Goal: Transaction & Acquisition: Subscribe to service/newsletter

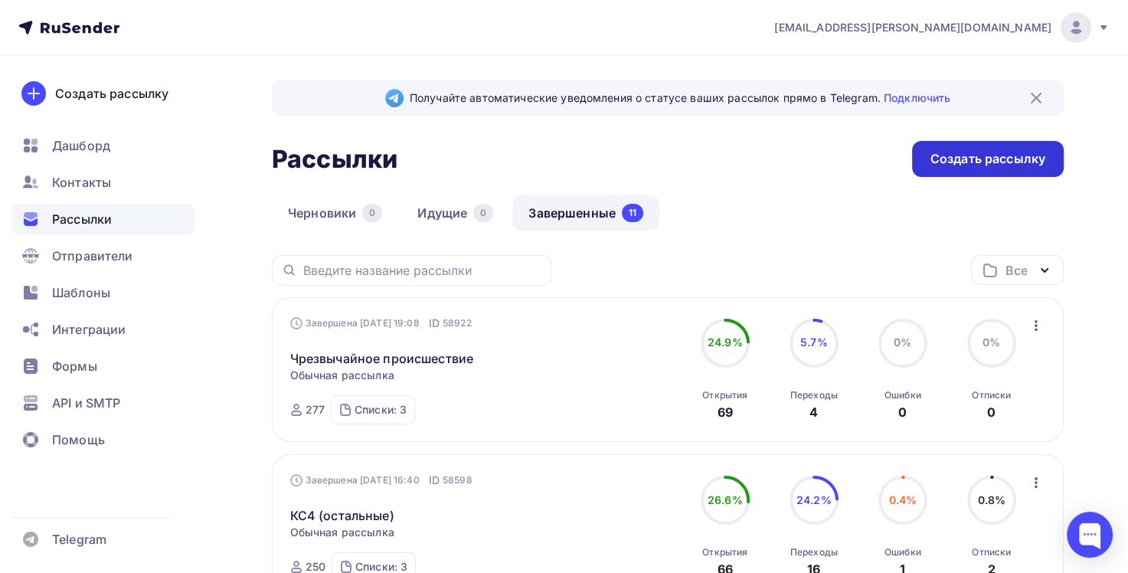
click at [944, 160] on div "Создать рассылку" at bounding box center [987, 159] width 115 height 18
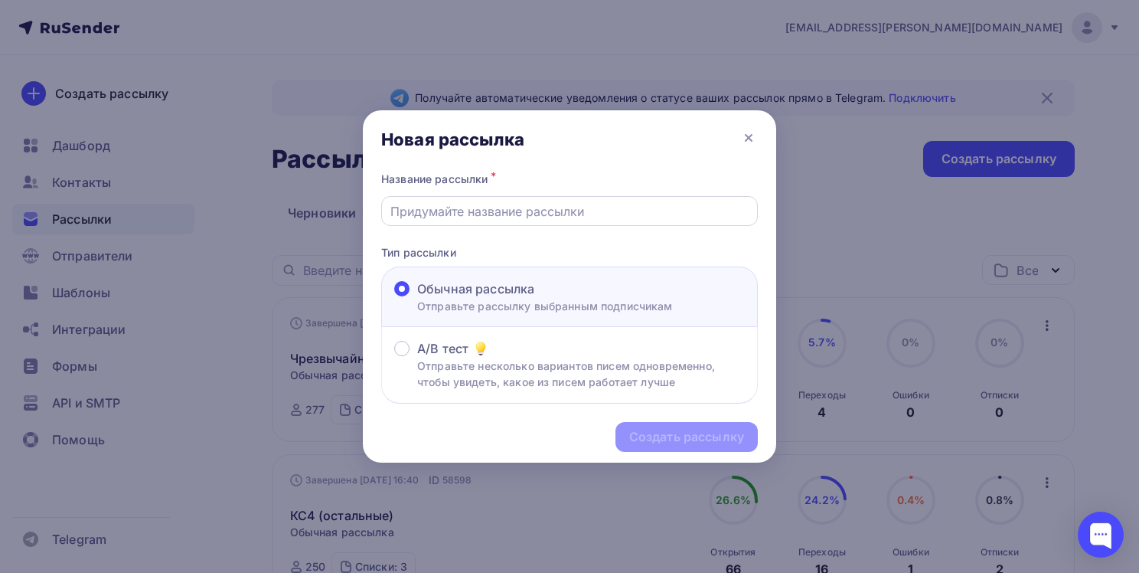
click at [525, 217] on input "text" at bounding box center [570, 211] width 359 height 18
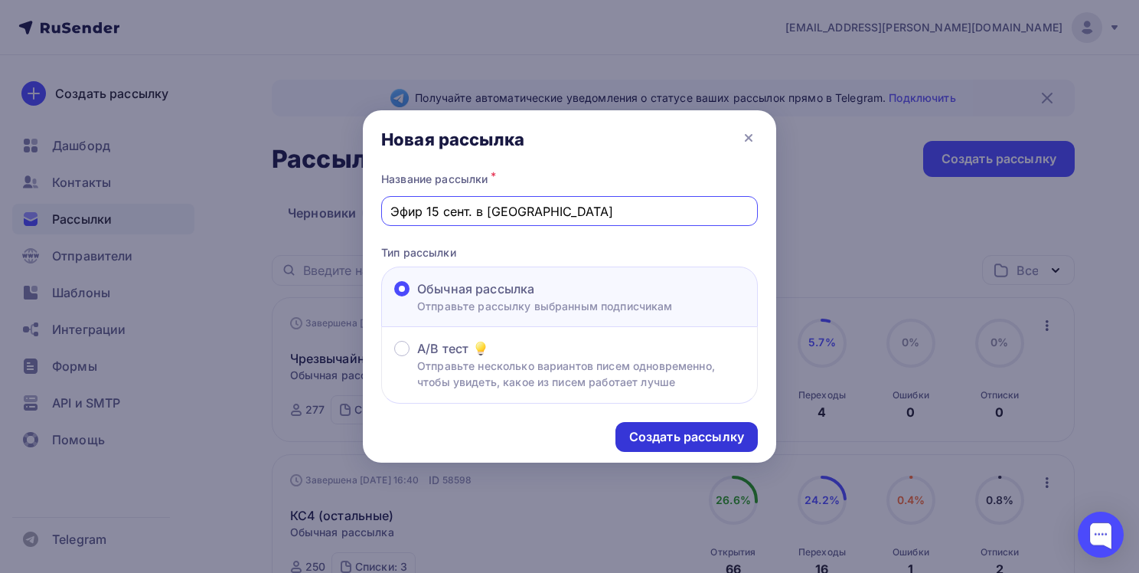
type input "Эфир 15 сент. в [GEOGRAPHIC_DATA]"
click at [698, 443] on div "Создать рассылку" at bounding box center [686, 437] width 115 height 18
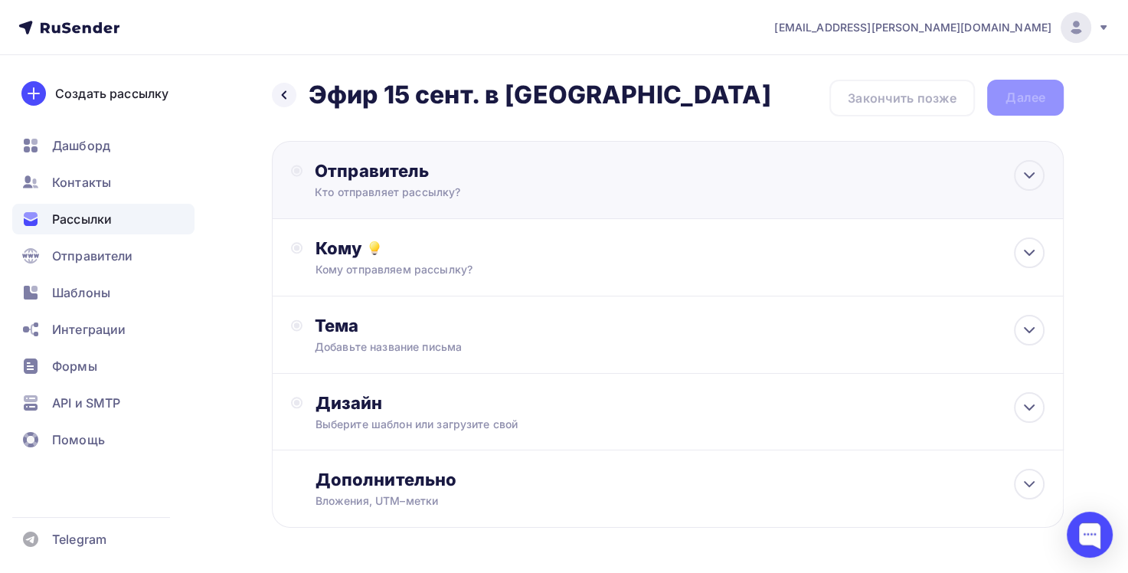
click at [459, 185] on div "Кто отправляет рассылку?" at bounding box center [464, 192] width 299 height 15
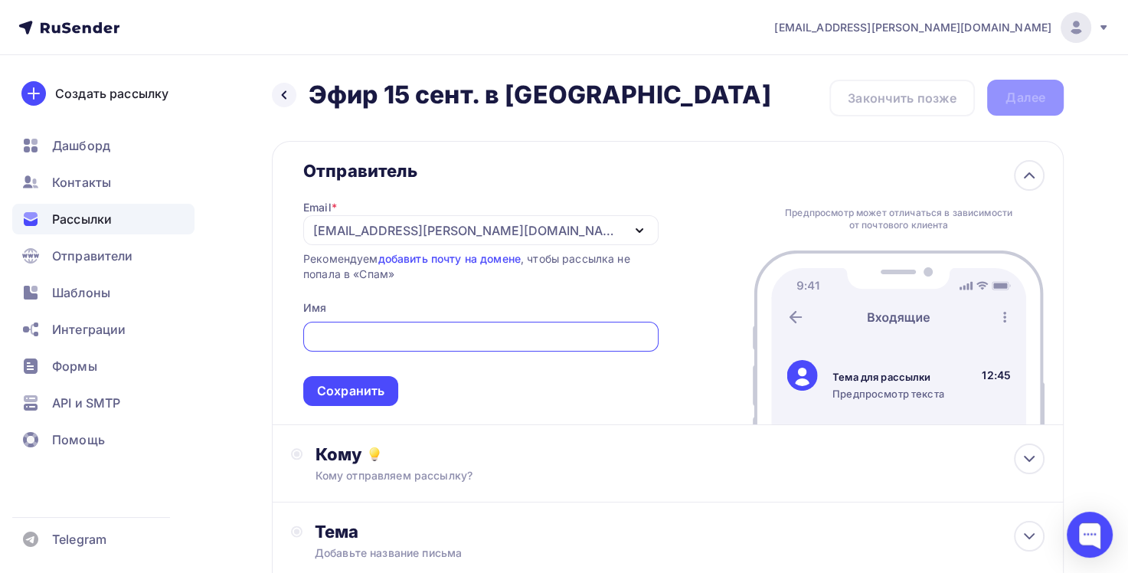
type input "[EMAIL_ADDRESS][PERSON_NAME][DOMAIN_NAME]"
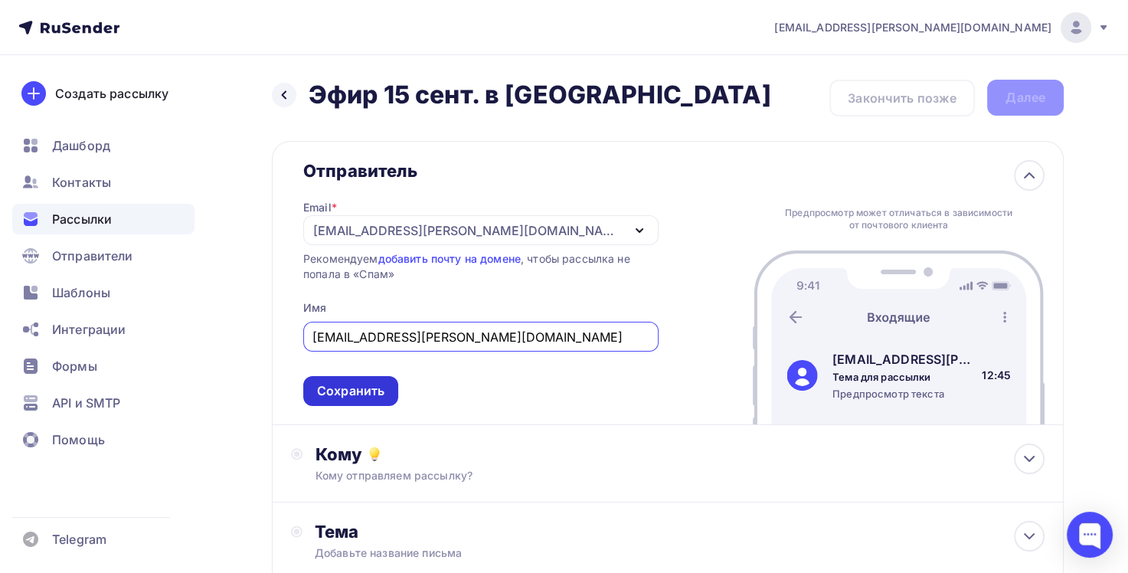
click at [368, 389] on div "Сохранить" at bounding box center [350, 391] width 67 height 18
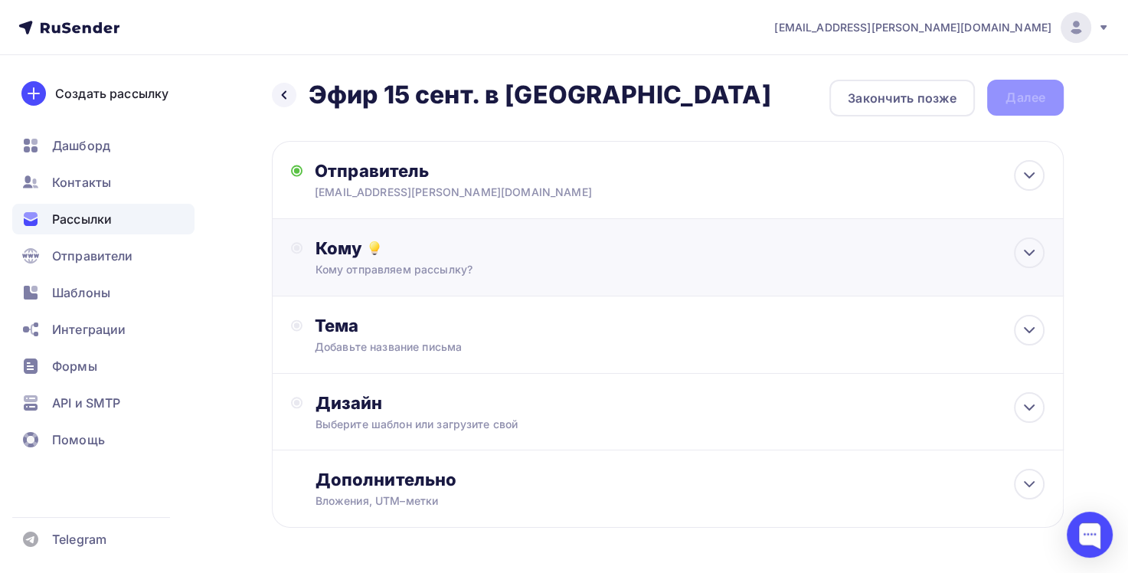
click at [447, 262] on div "Кому отправляем рассылку?" at bounding box center [643, 269] width 656 height 15
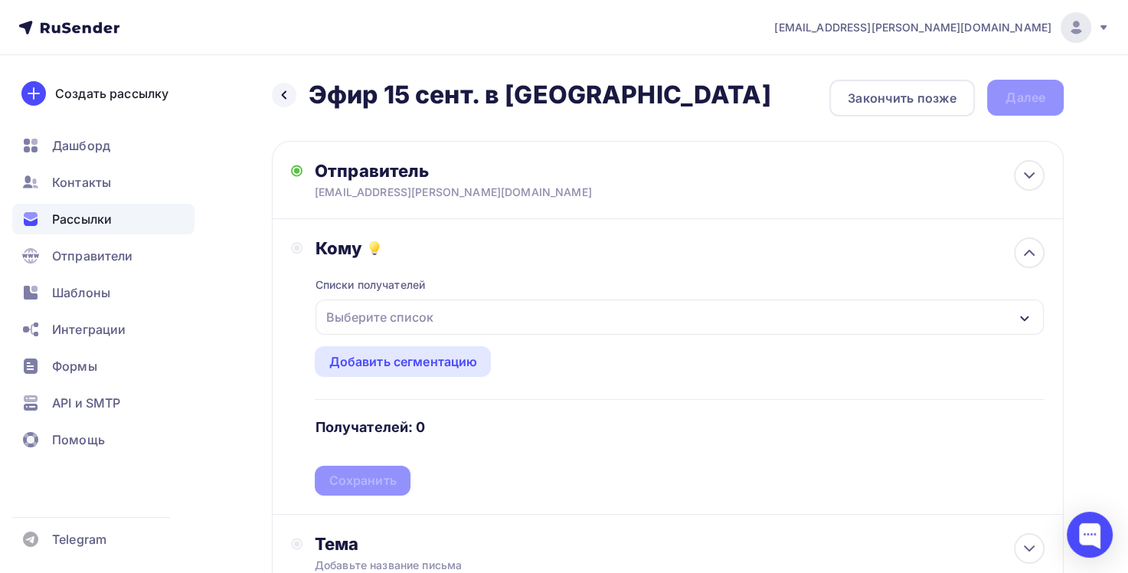
click at [494, 325] on div "Выберите список" at bounding box center [679, 316] width 728 height 35
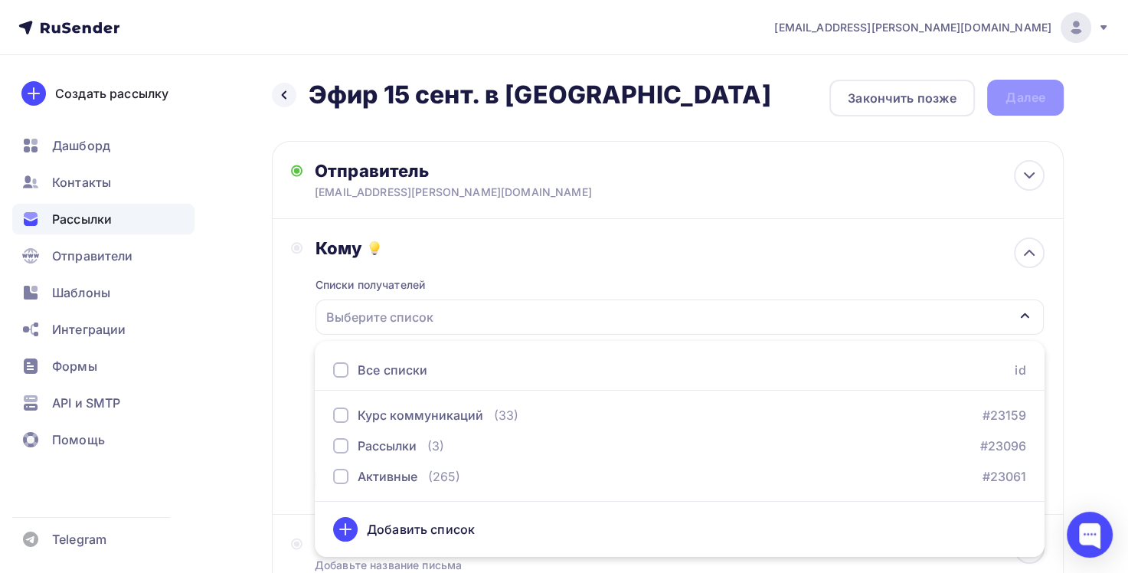
scroll to position [77, 0]
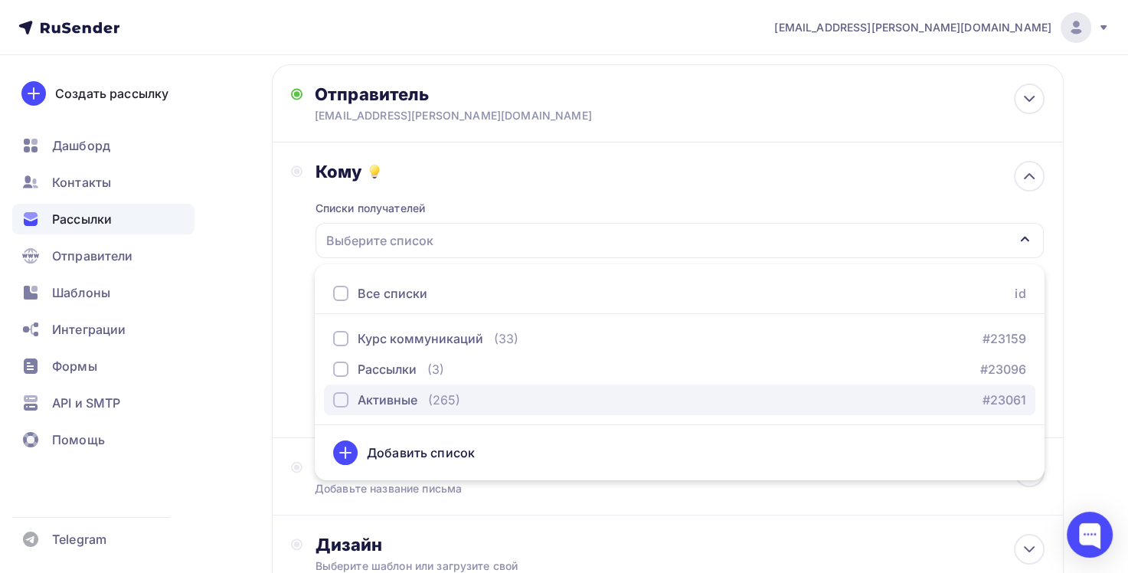
click at [346, 398] on div "button" at bounding box center [340, 399] width 15 height 15
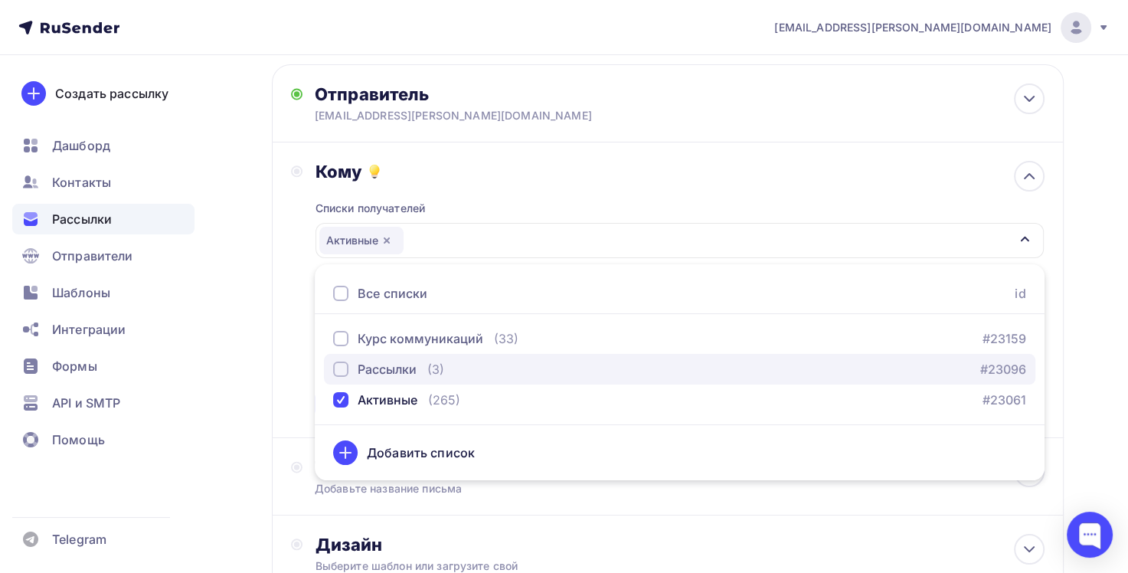
click at [336, 371] on div "button" at bounding box center [340, 368] width 15 height 15
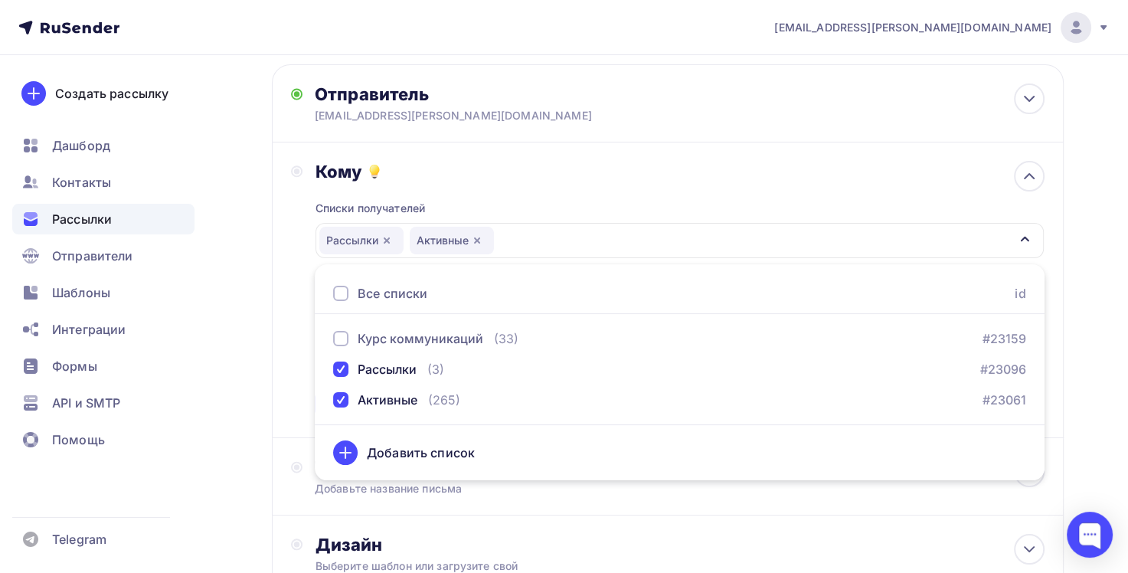
click at [1114, 399] on div "Назад Эфир 15 сент. в [GEOGRAPHIC_DATA] Эфир 15 сент. в [GEOGRAPHIC_DATA] Закон…" at bounding box center [564, 374] width 1128 height 790
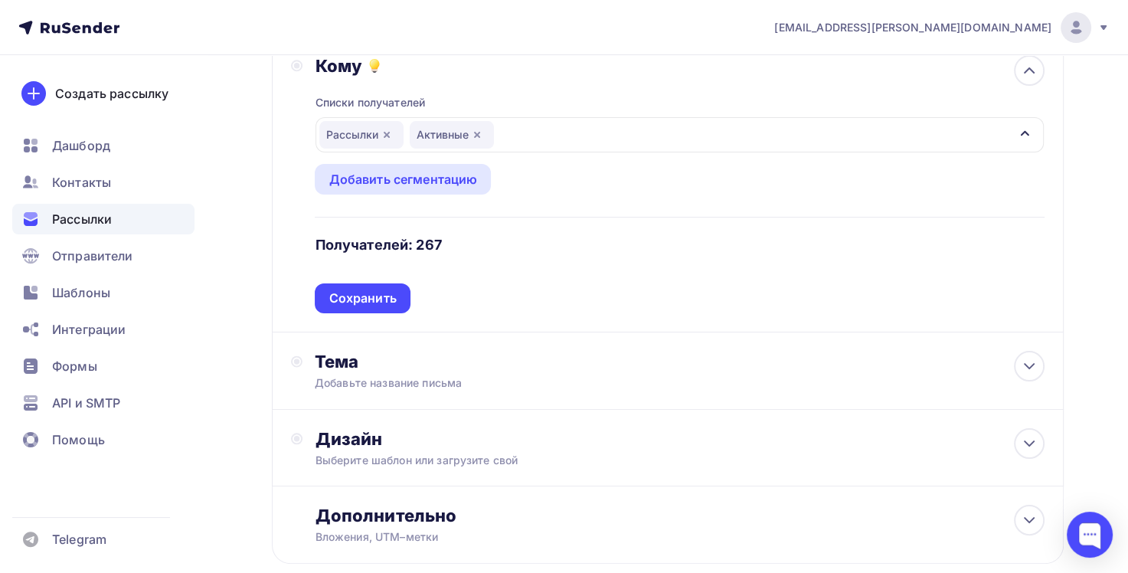
scroll to position [230, 0]
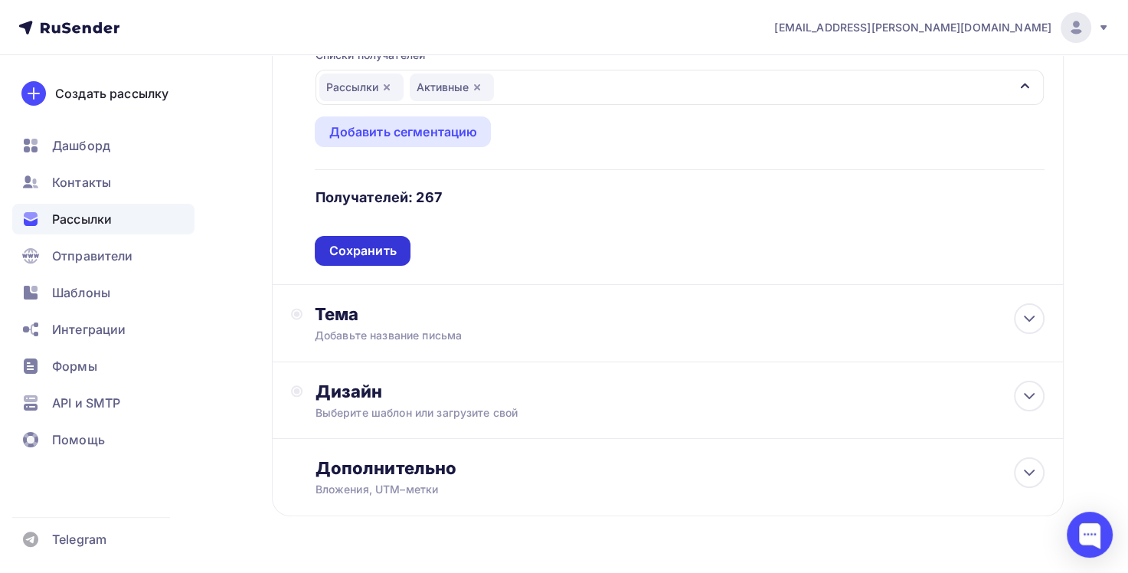
click at [381, 248] on div "Сохранить" at bounding box center [362, 251] width 67 height 18
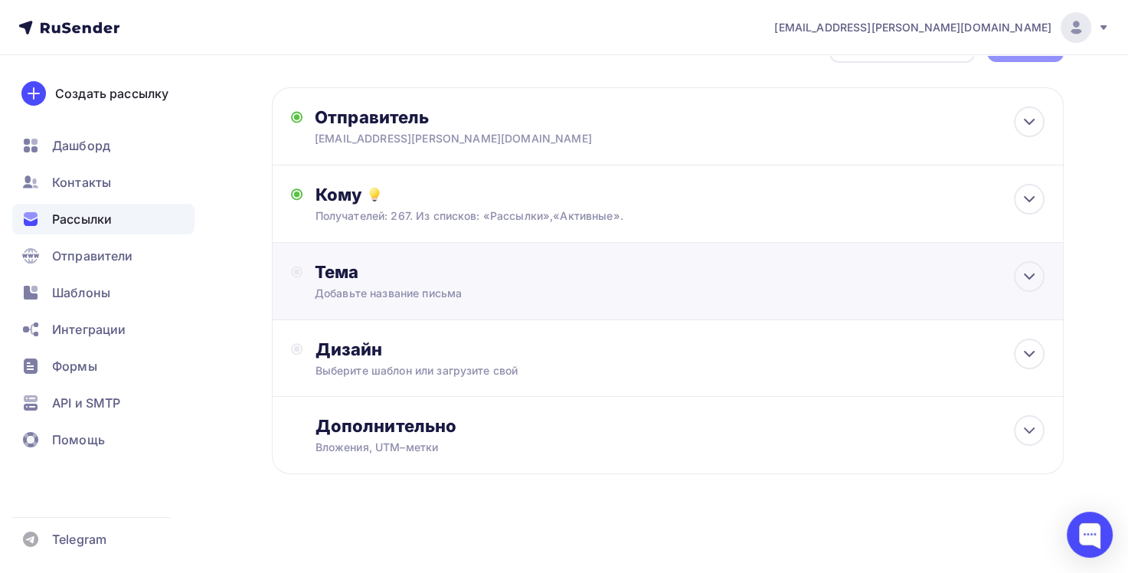
scroll to position [52, 0]
click at [434, 294] on div "Добавьте название письма" at bounding box center [451, 294] width 273 height 15
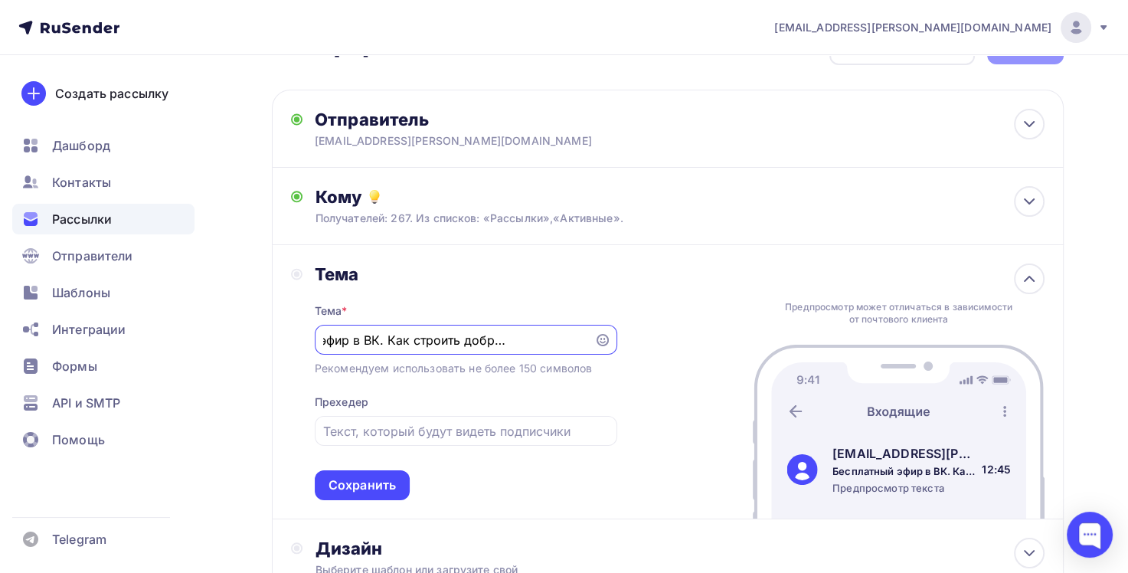
scroll to position [128, 0]
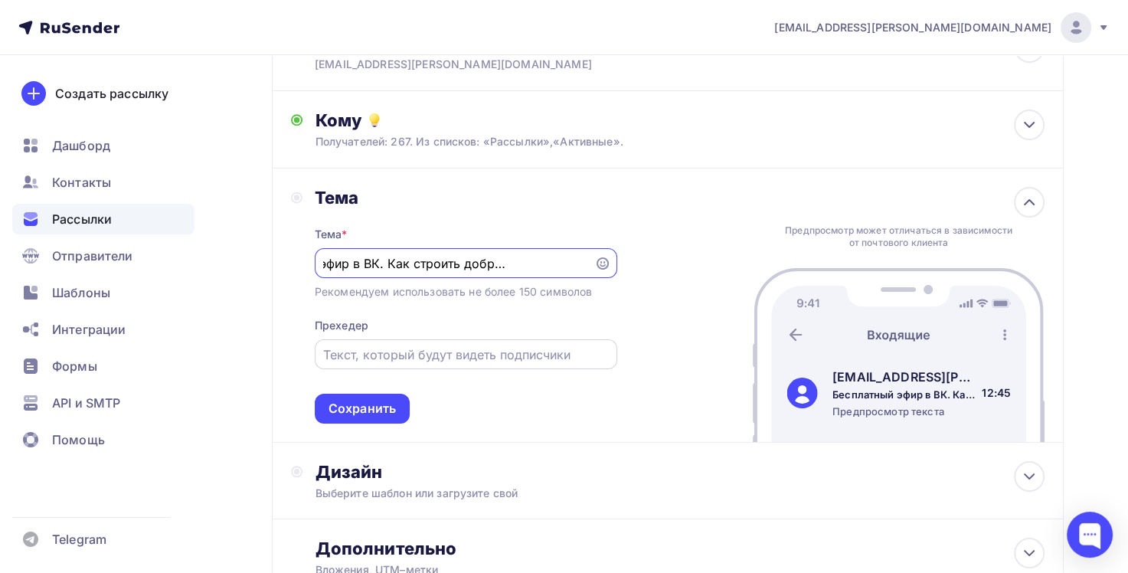
type input "Бесплатный эфир в ВК. Как строить добрые отношения?"
click at [413, 352] on input "text" at bounding box center [465, 354] width 285 height 18
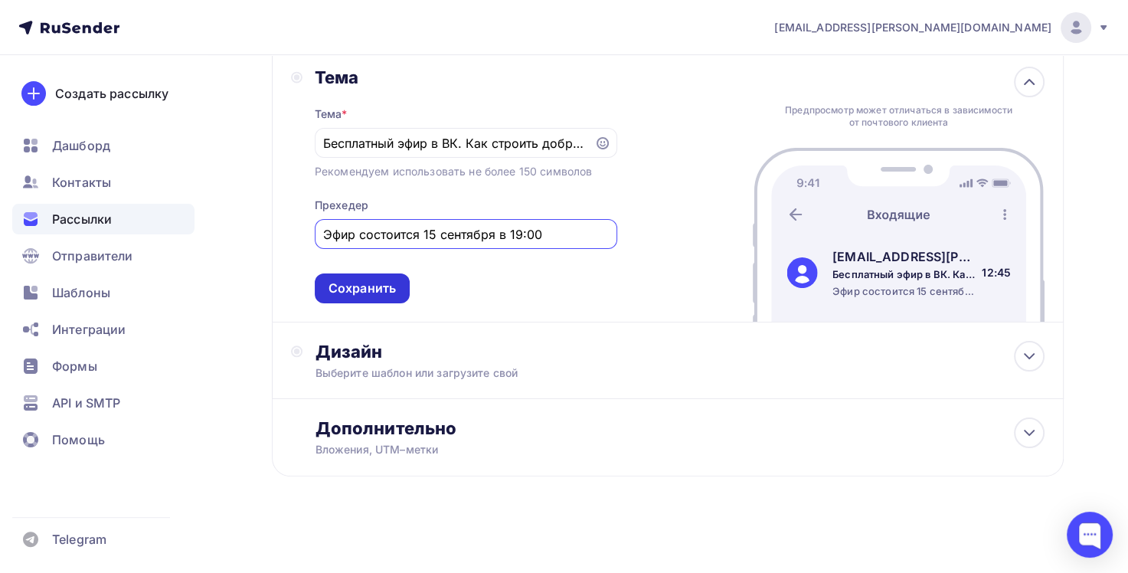
type input "Эфир состоится 15 сентября в 19:00"
click at [374, 285] on div "Сохранить" at bounding box center [362, 289] width 67 height 18
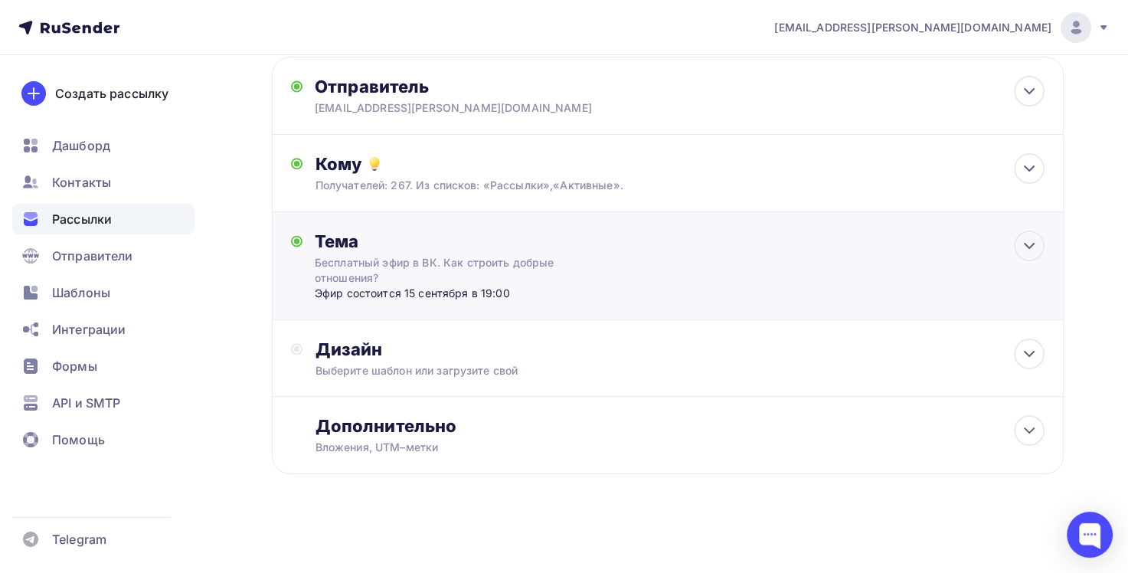
scroll to position [83, 0]
click at [414, 368] on div "Выберите шаблон или загрузите свой" at bounding box center [643, 372] width 656 height 15
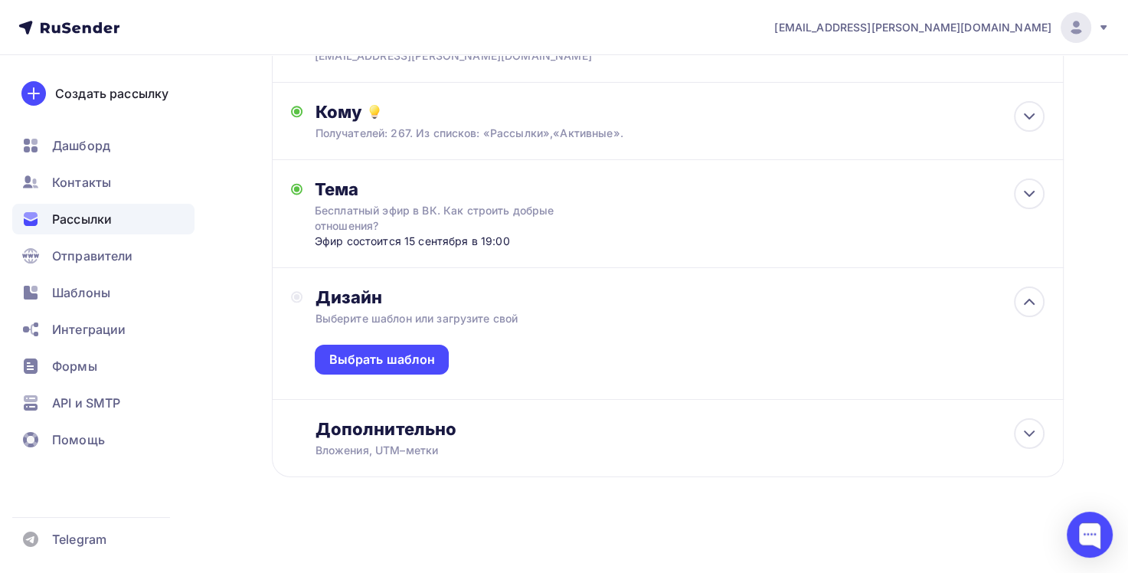
scroll to position [138, 0]
click at [410, 356] on div "Выбрать шаблон" at bounding box center [382, 358] width 106 height 18
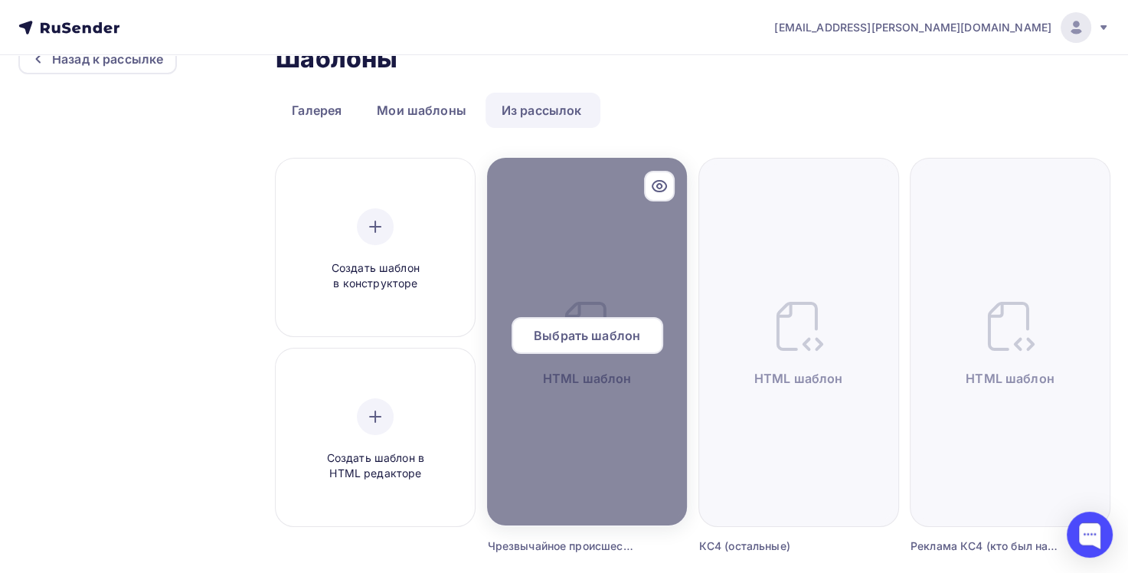
scroll to position [77, 0]
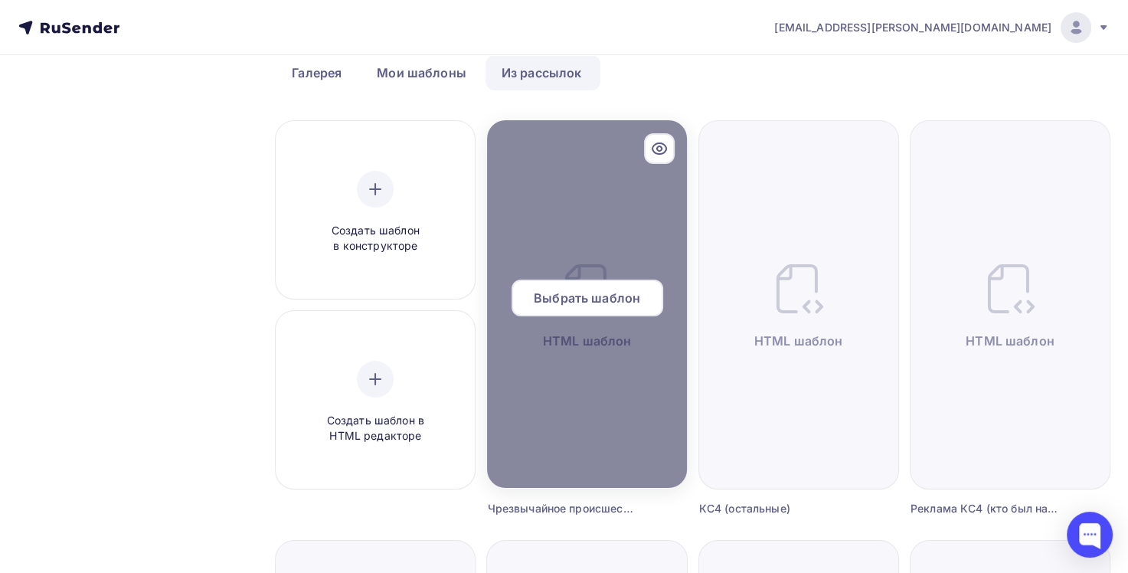
click at [591, 299] on span "Выбрать шаблон" at bounding box center [587, 298] width 106 height 18
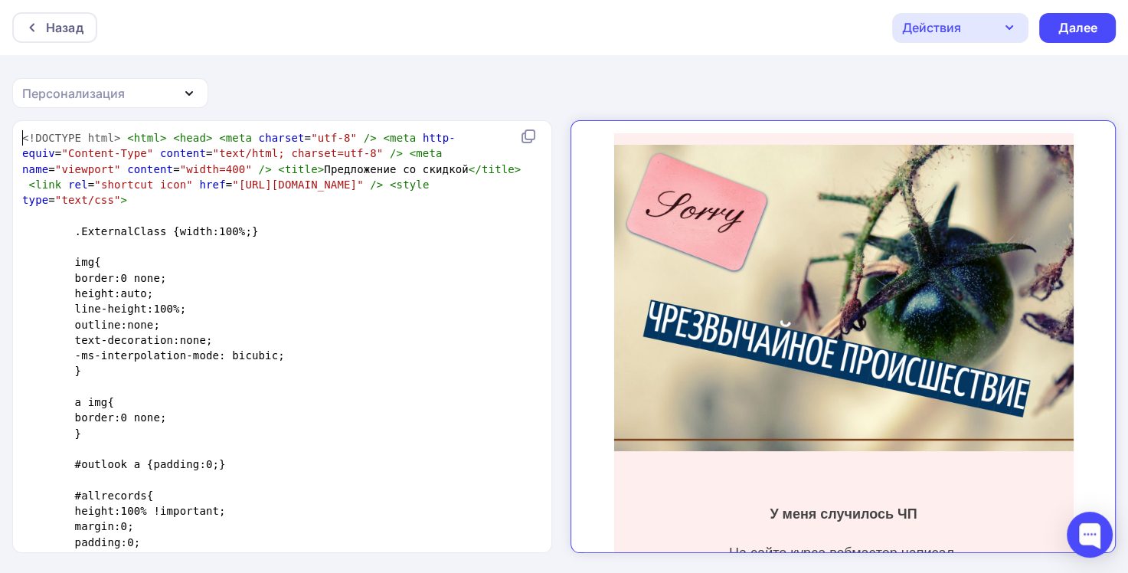
scroll to position [5, 0]
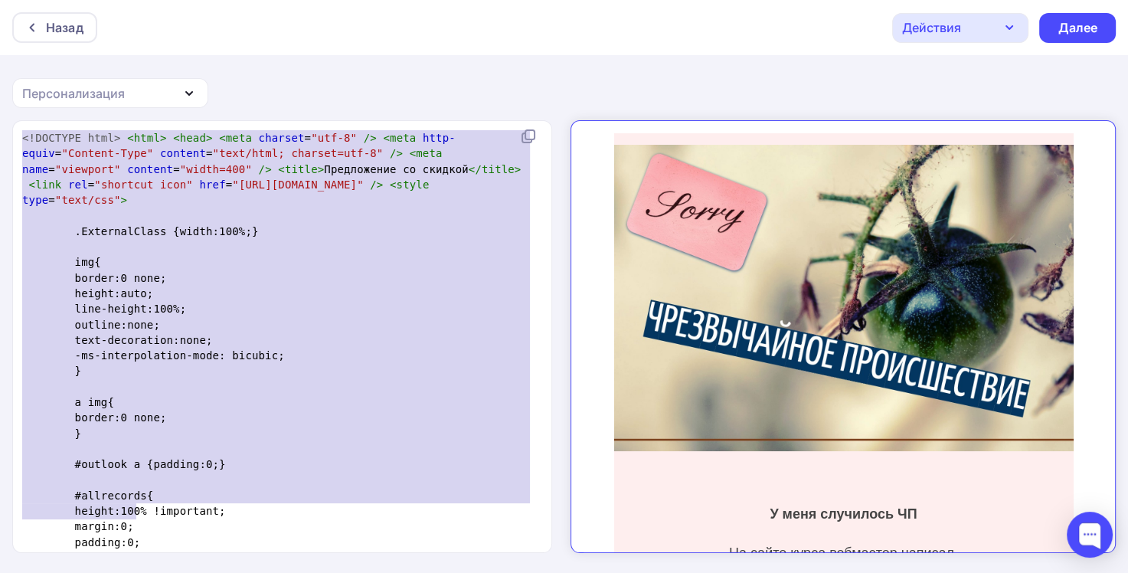
drag, startPoint x: 25, startPoint y: 138, endPoint x: 178, endPoint y: 507, distance: 399.6
type textarea "​<!DOCTYPE html> <html> <head> <meta charset="utf-8" /> <meta http-equiv="Conte…"
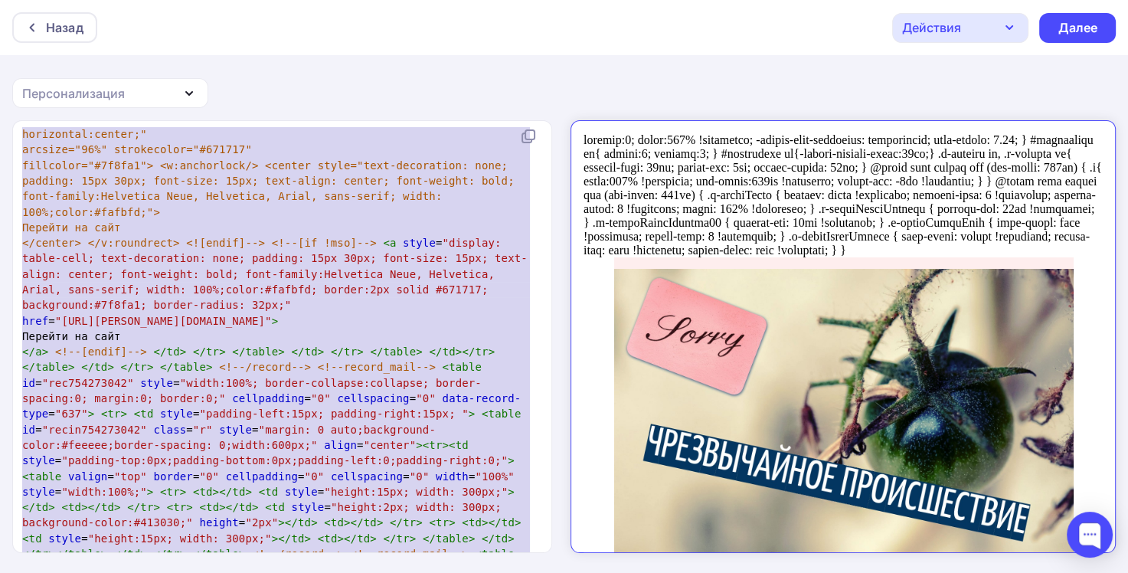
scroll to position [0, 0]
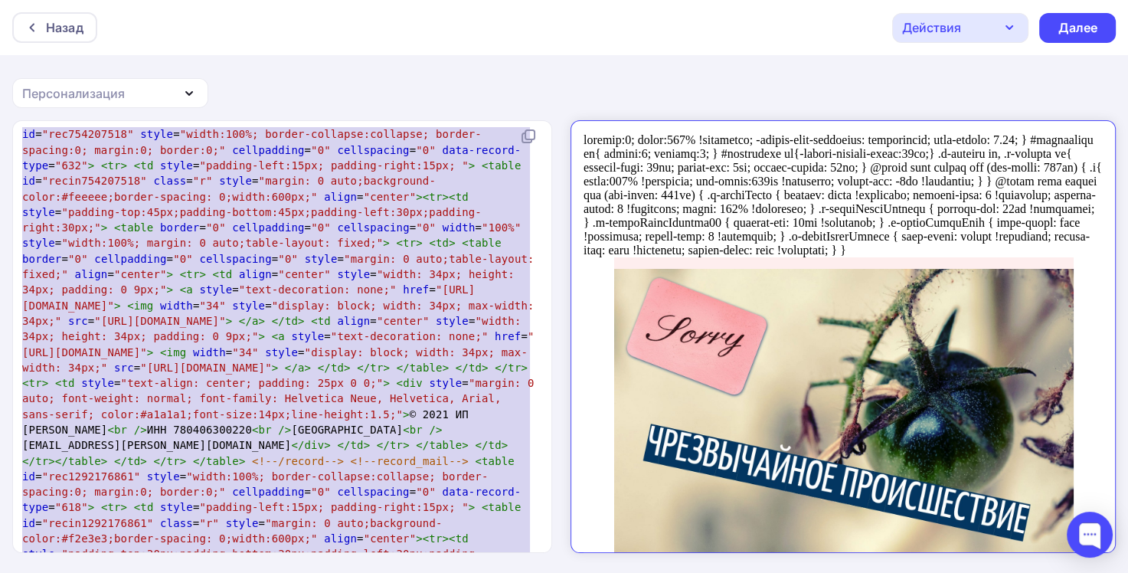
type textarea "padding:0; width:100% !important; -webkit-font-smoothing: antialiased; line-hei…"
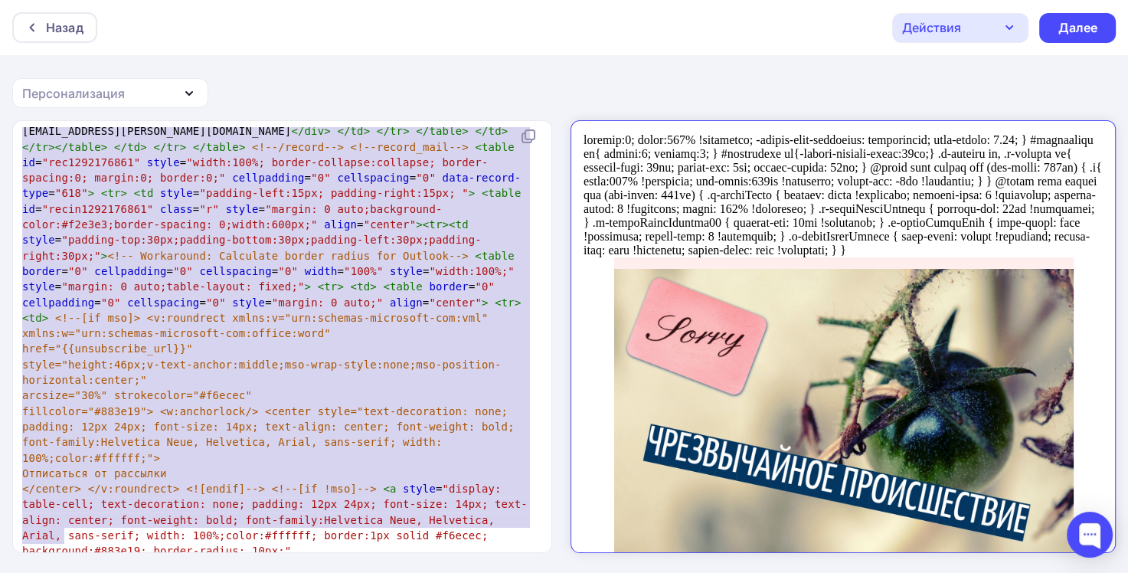
drag, startPoint x: 32, startPoint y: 138, endPoint x: 252, endPoint y: 580, distance: 493.5
click at [252, 572] on html "Назад Действия Отправить тестовое письмо Сохранить в Мои шаблоны Выйти без сохр…" at bounding box center [564, 286] width 1128 height 573
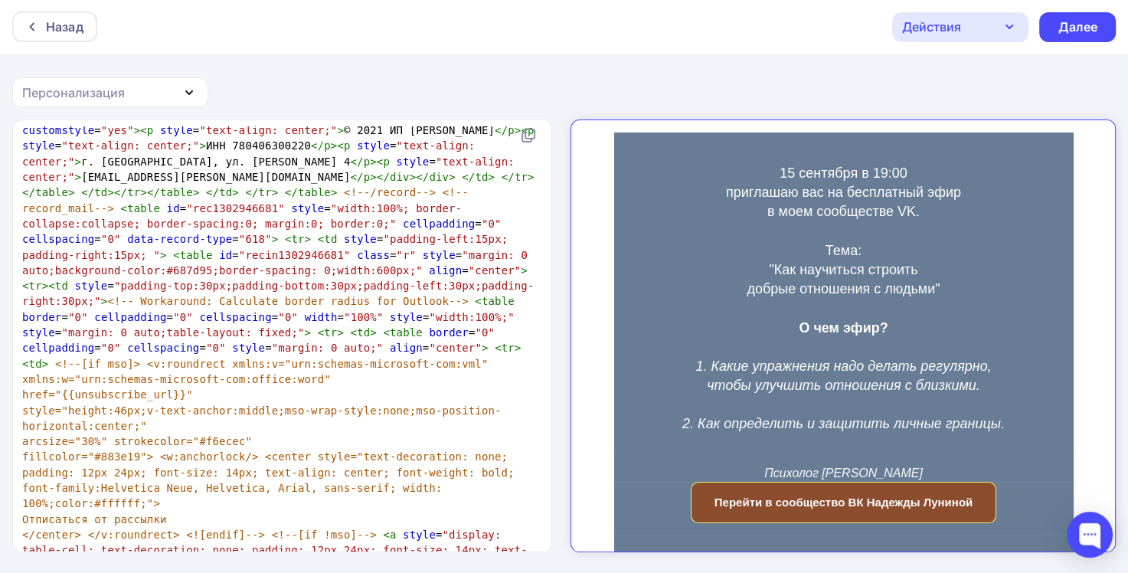
scroll to position [1, 0]
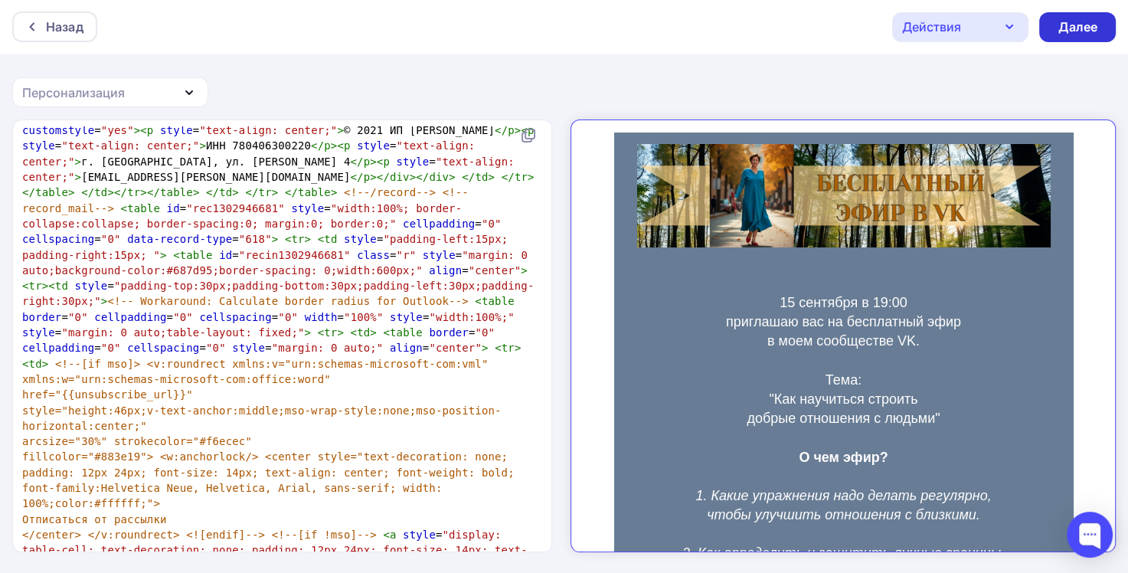
click at [1075, 34] on div "Далее" at bounding box center [1078, 27] width 40 height 18
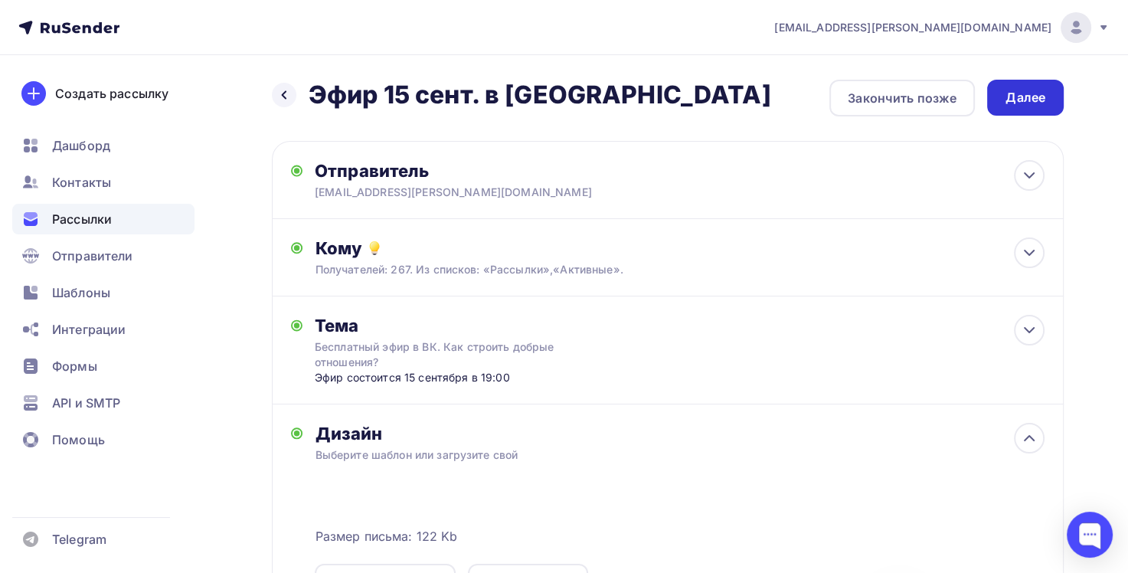
click at [1012, 103] on div "Далее" at bounding box center [1025, 98] width 40 height 18
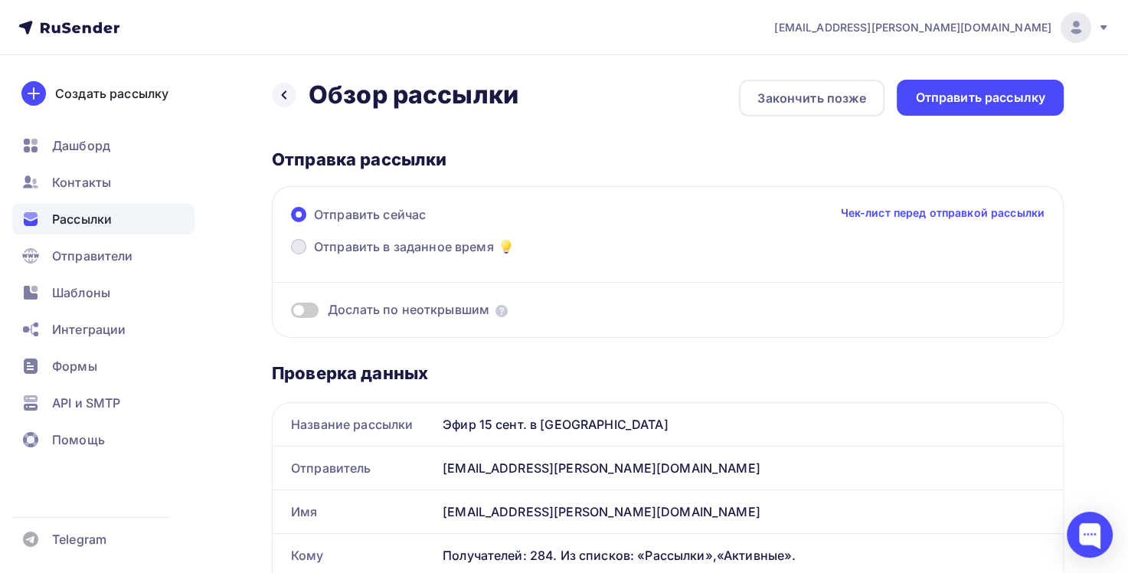
click at [297, 250] on span at bounding box center [298, 246] width 15 height 15
click at [314, 256] on input "Отправить в заданное время" at bounding box center [314, 256] width 0 height 0
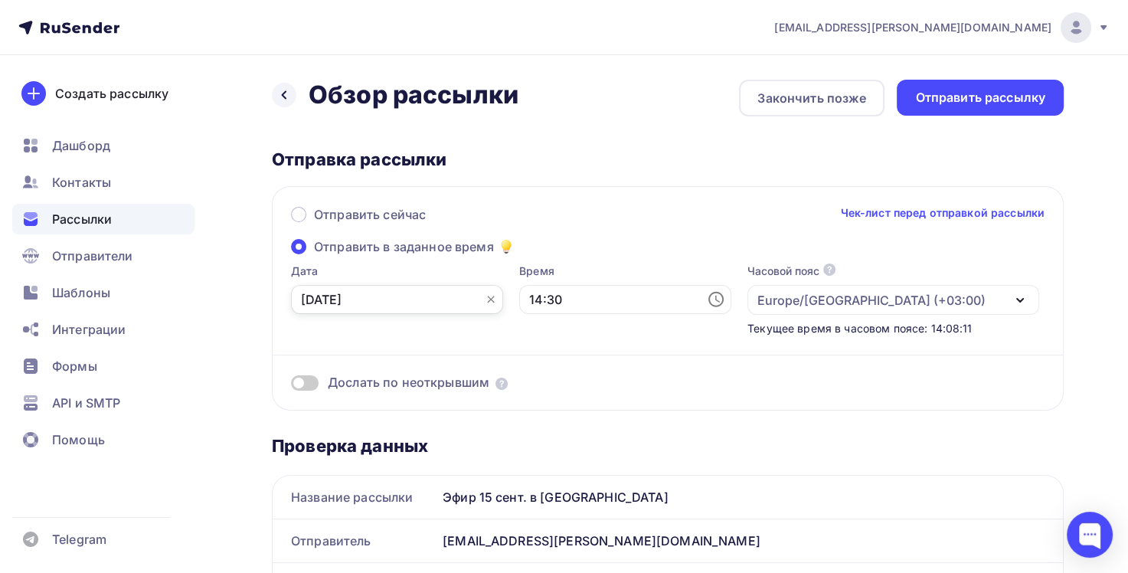
click at [331, 303] on input "[DATE]" at bounding box center [397, 299] width 212 height 29
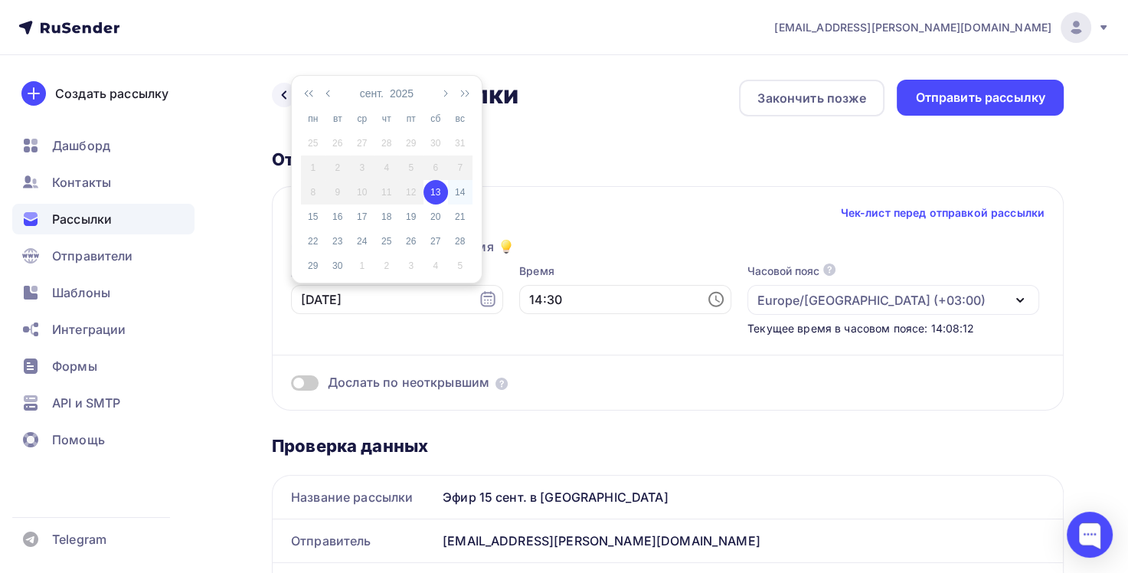
click at [459, 190] on div "14" at bounding box center [460, 192] width 25 height 14
type input "[DATE]"
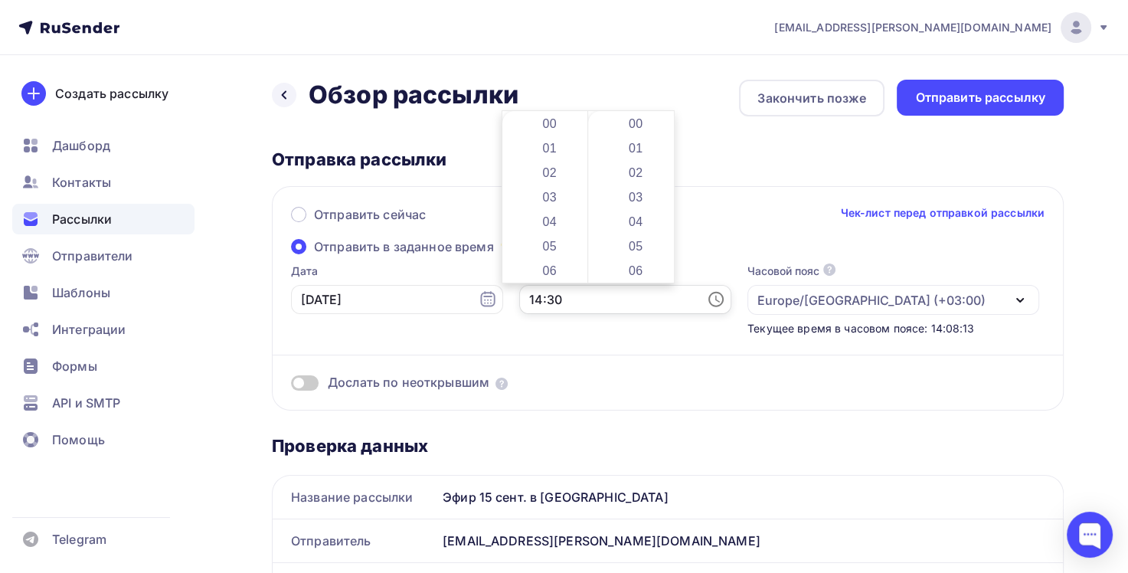
click at [519, 295] on input "14:30" at bounding box center [625, 299] width 212 height 29
click at [548, 178] on li "16" at bounding box center [551, 172] width 79 height 25
type input "16:30"
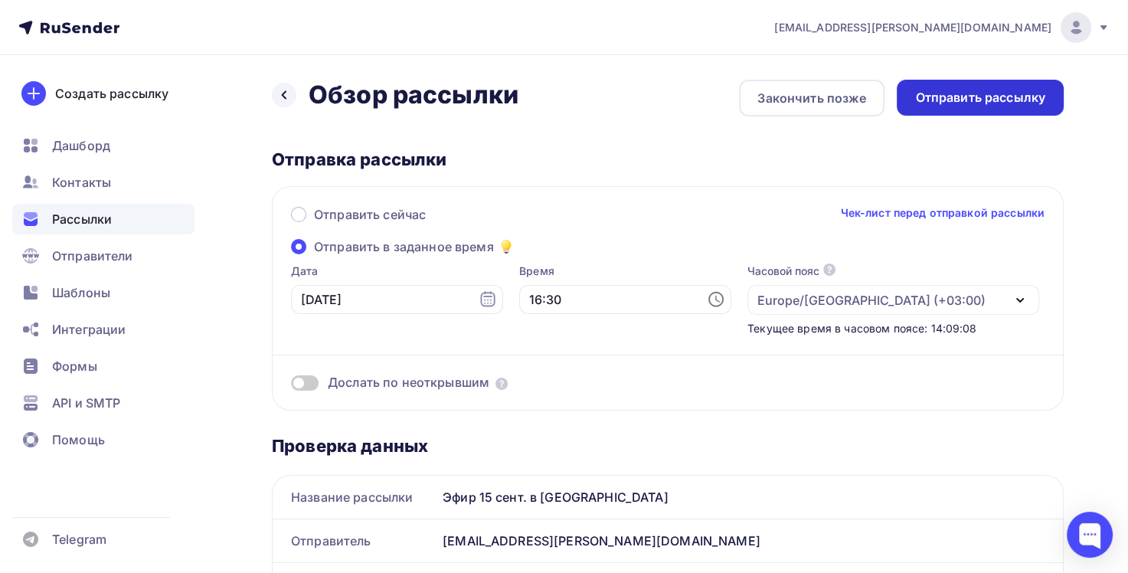
click at [960, 100] on div "Отправить рассылку" at bounding box center [980, 98] width 130 height 18
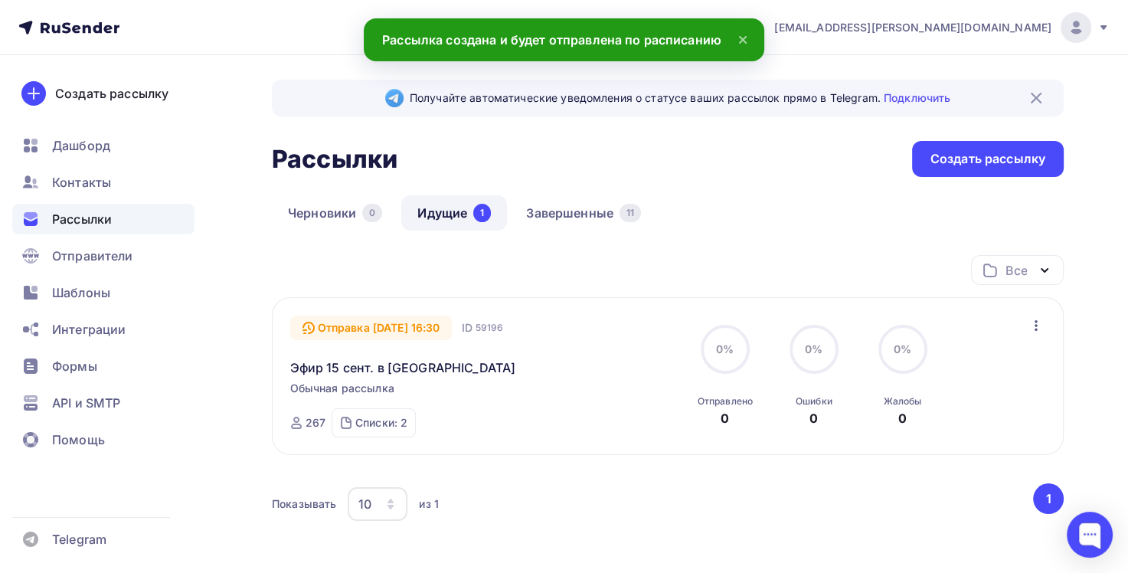
click at [741, 36] on icon at bounding box center [743, 40] width 18 height 18
